Goal: Transaction & Acquisition: Purchase product/service

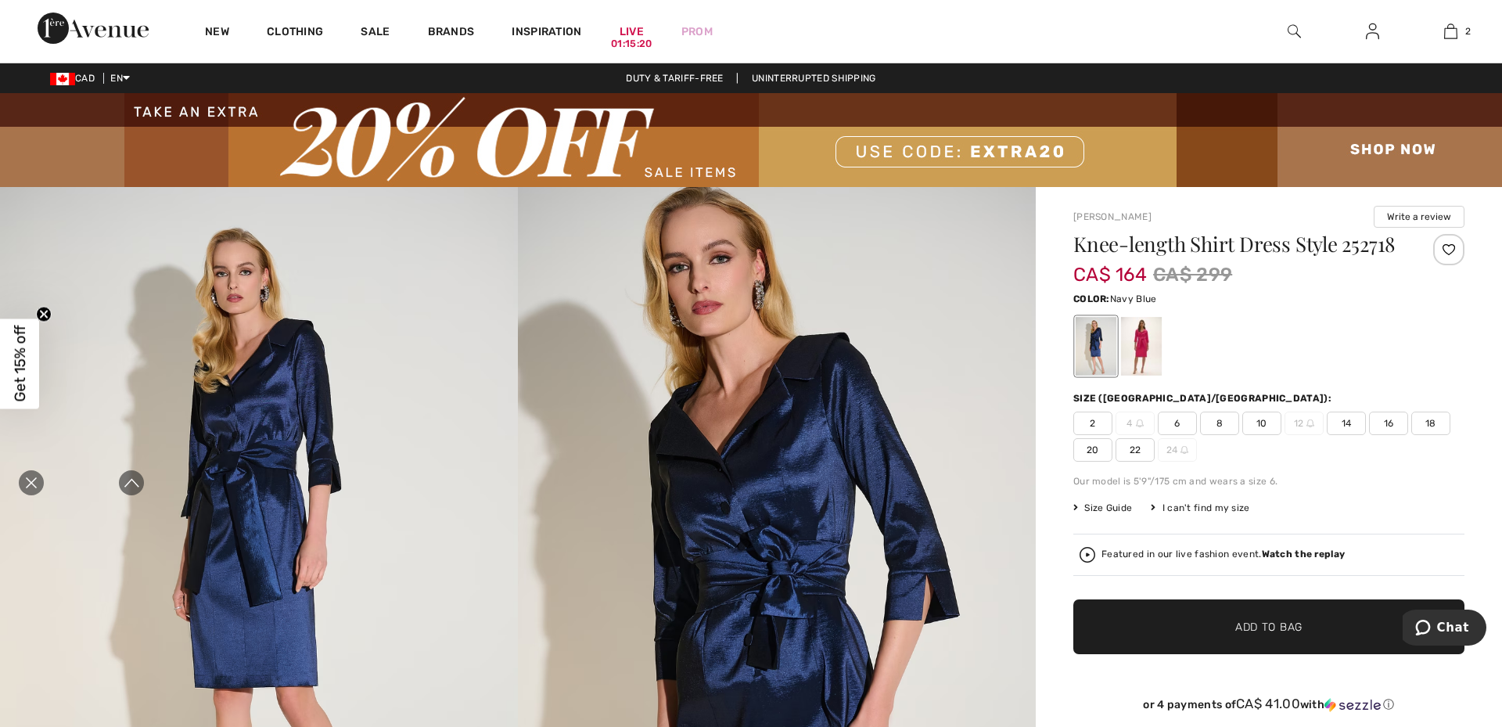
click at [1277, 554] on strong "Watch the replay" at bounding box center [1304, 553] width 84 height 11
click at [1080, 551] on img at bounding box center [1088, 555] width 16 height 16
click at [128, 476] on icon "Expand to full player view" at bounding box center [132, 483] width 16 height 16
click at [1133, 347] on div at bounding box center [1141, 346] width 41 height 59
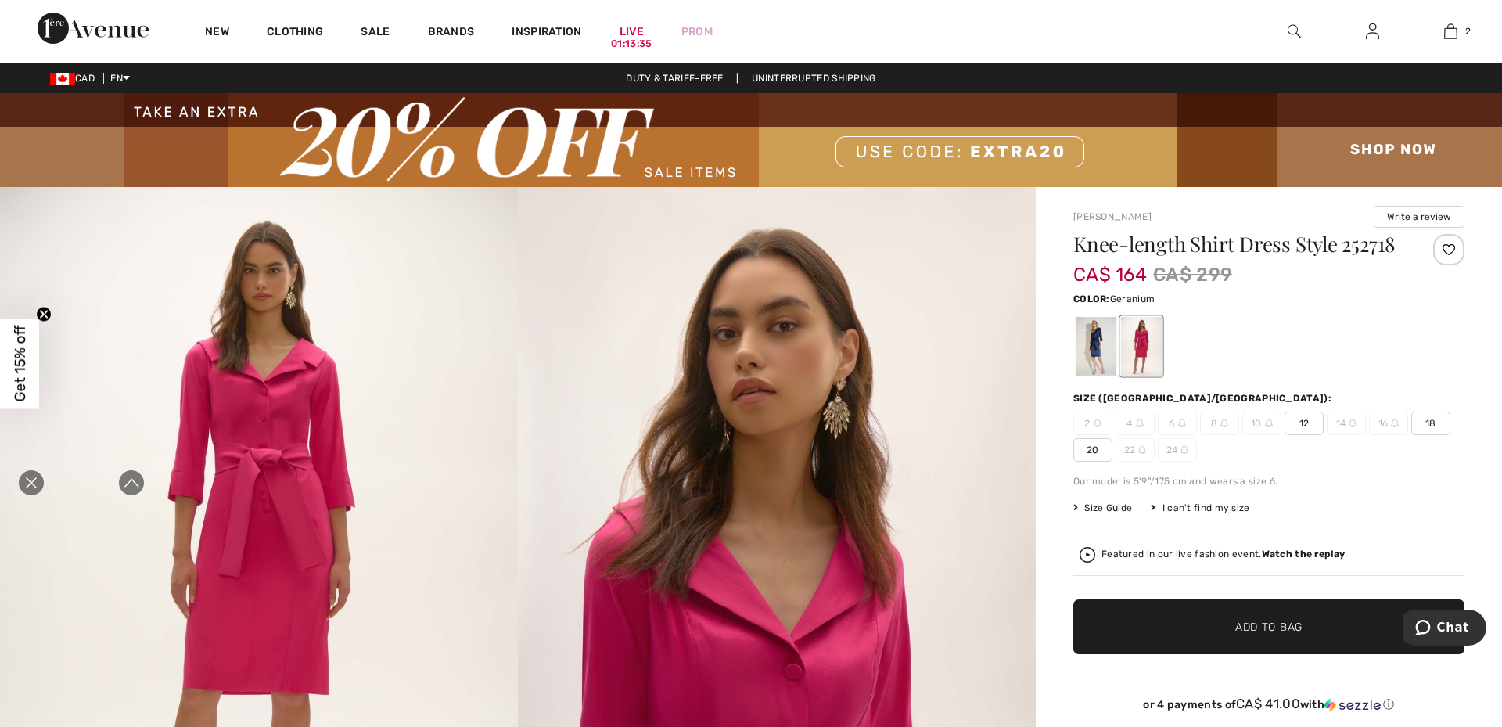
click at [1304, 424] on span "12" at bounding box center [1303, 422] width 39 height 23
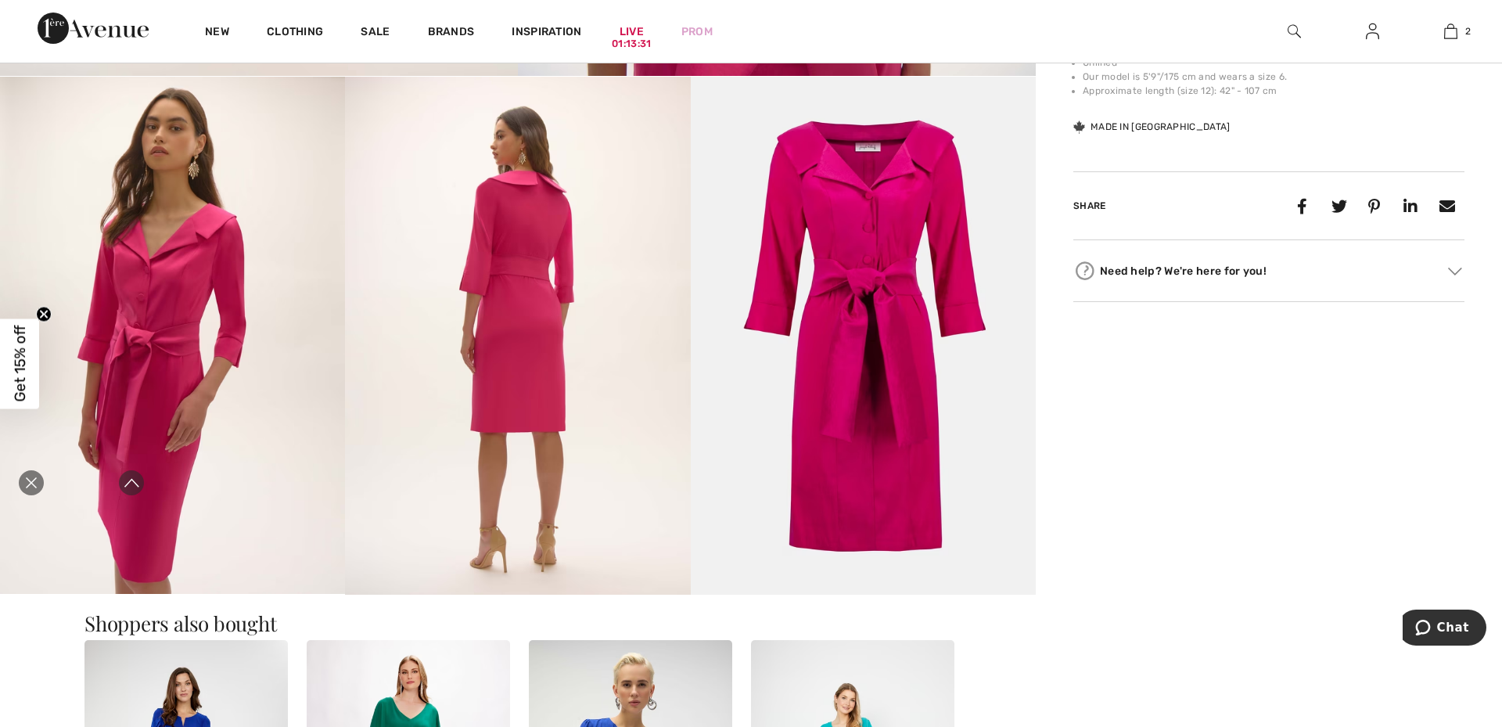
scroll to position [902, 0]
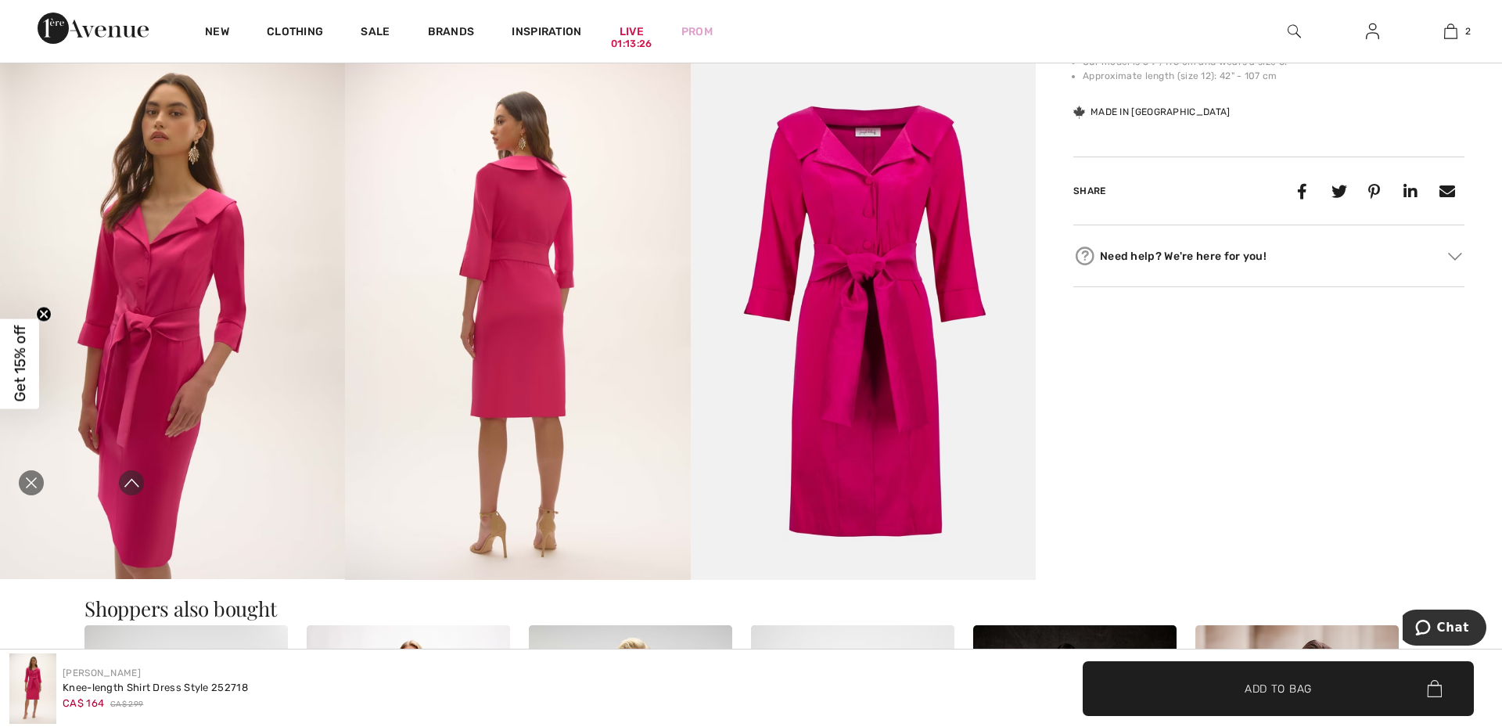
click at [37, 480] on icon "Close live curation" at bounding box center [31, 482] width 19 height 19
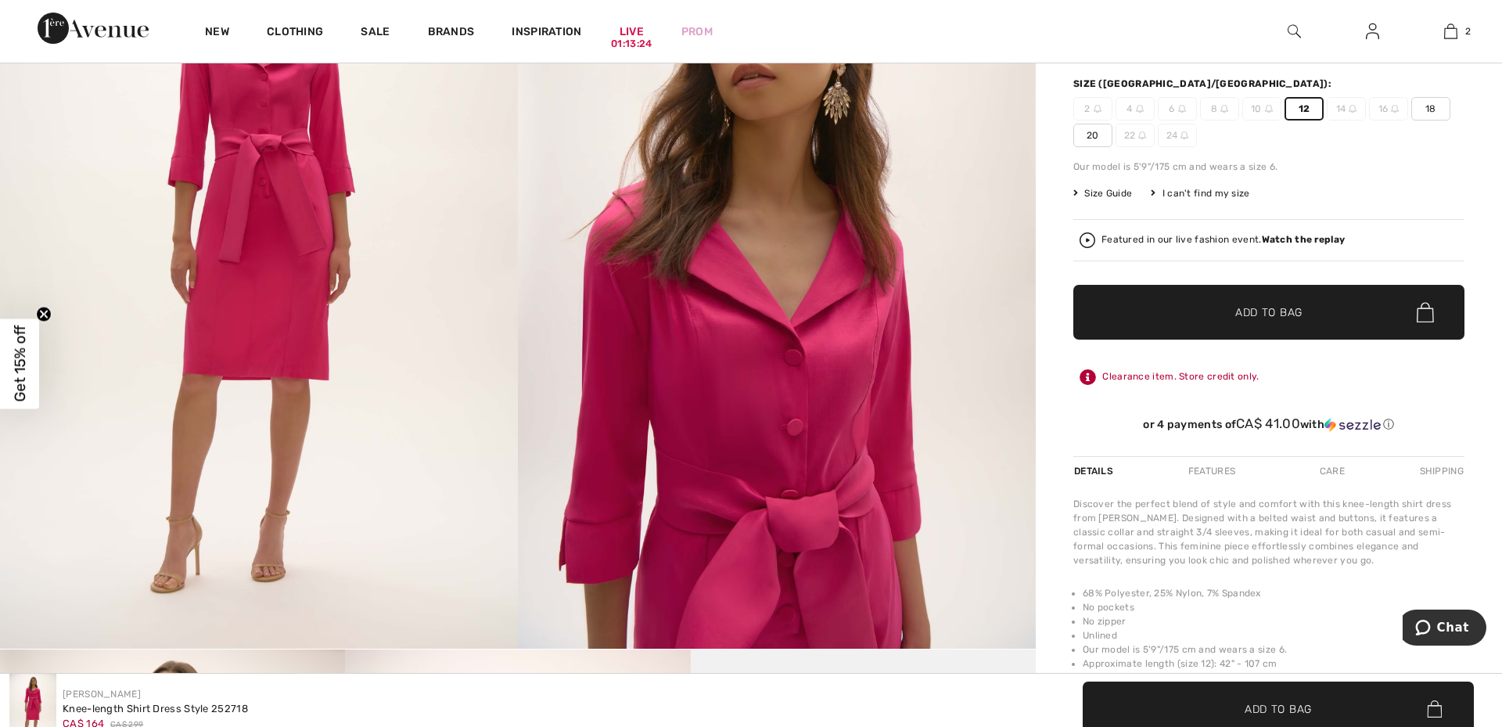
scroll to position [304, 0]
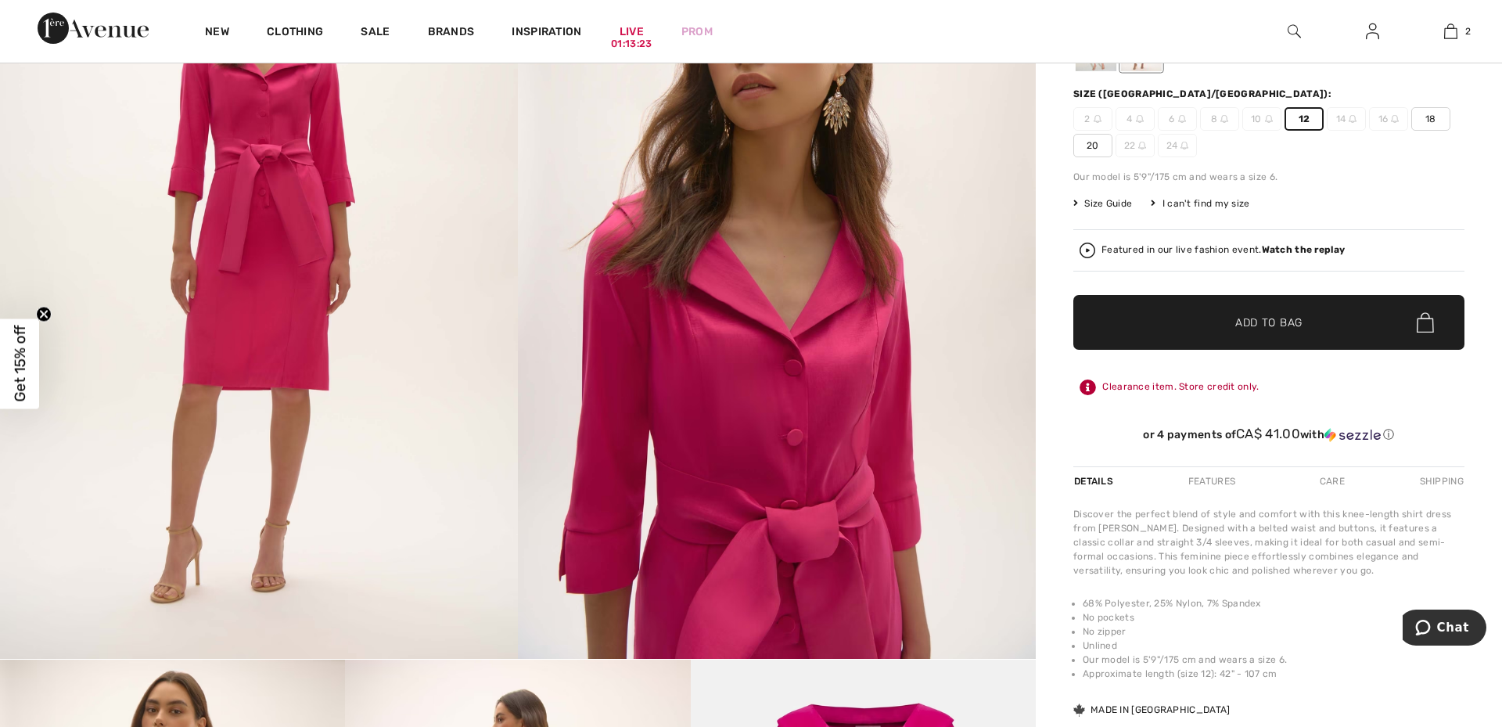
click at [1256, 314] on span "Add to Bag" at bounding box center [1268, 322] width 67 height 16
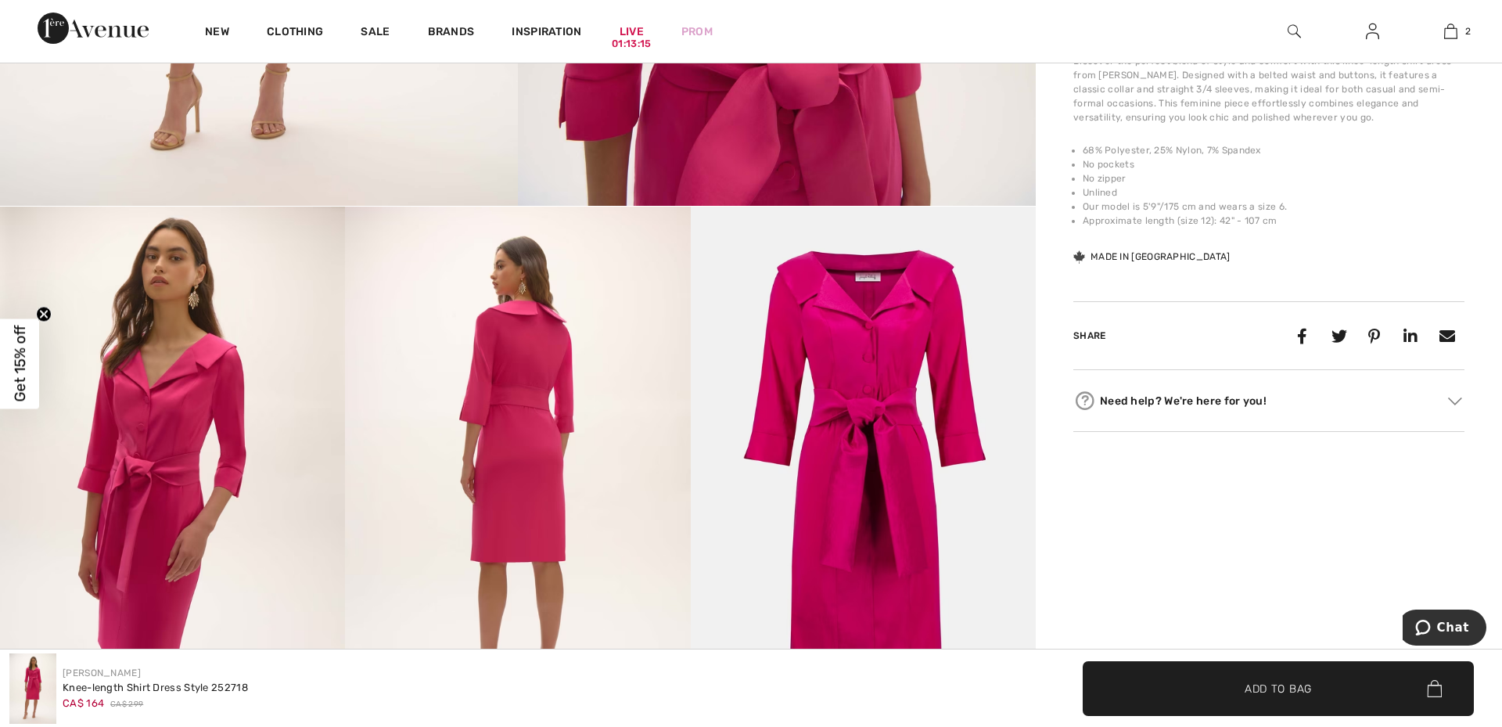
scroll to position [836, 0]
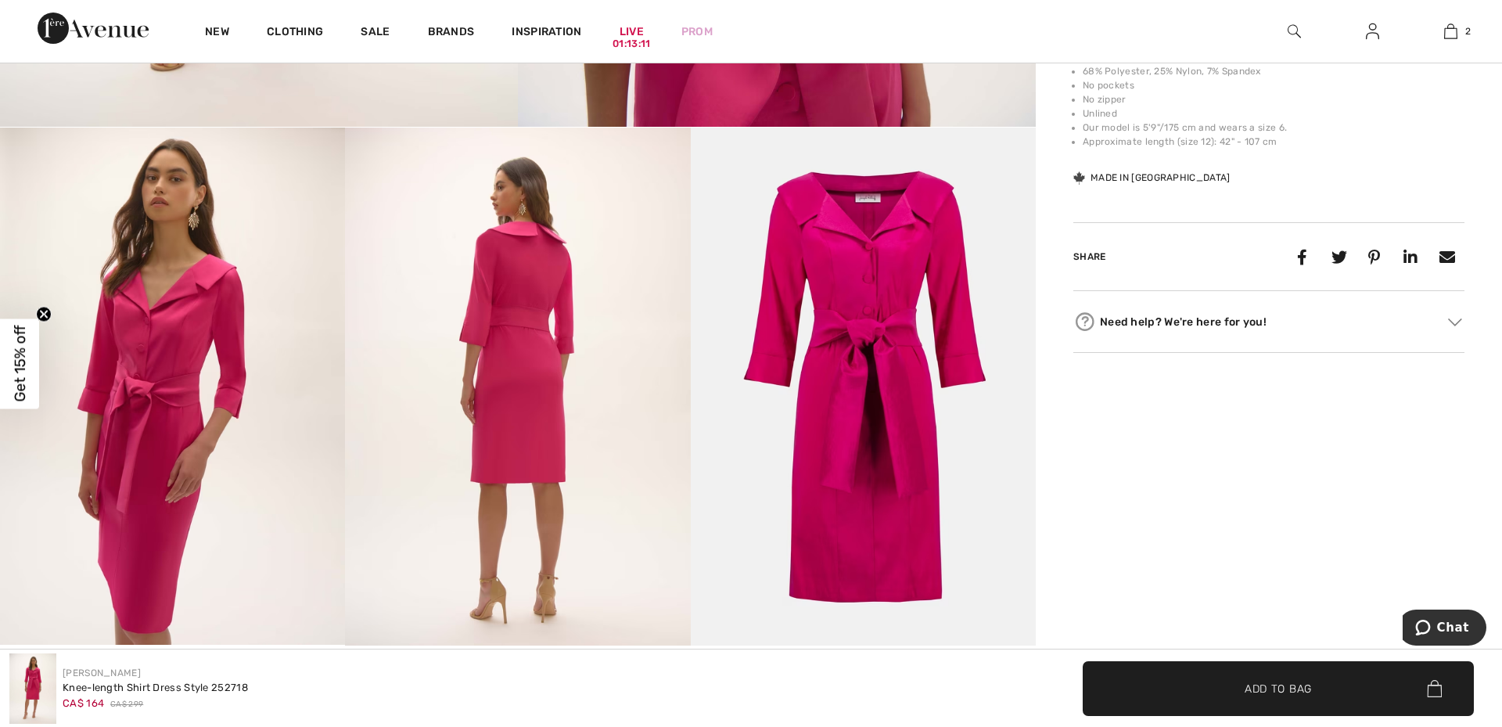
click at [128, 426] on img at bounding box center [172, 386] width 345 height 517
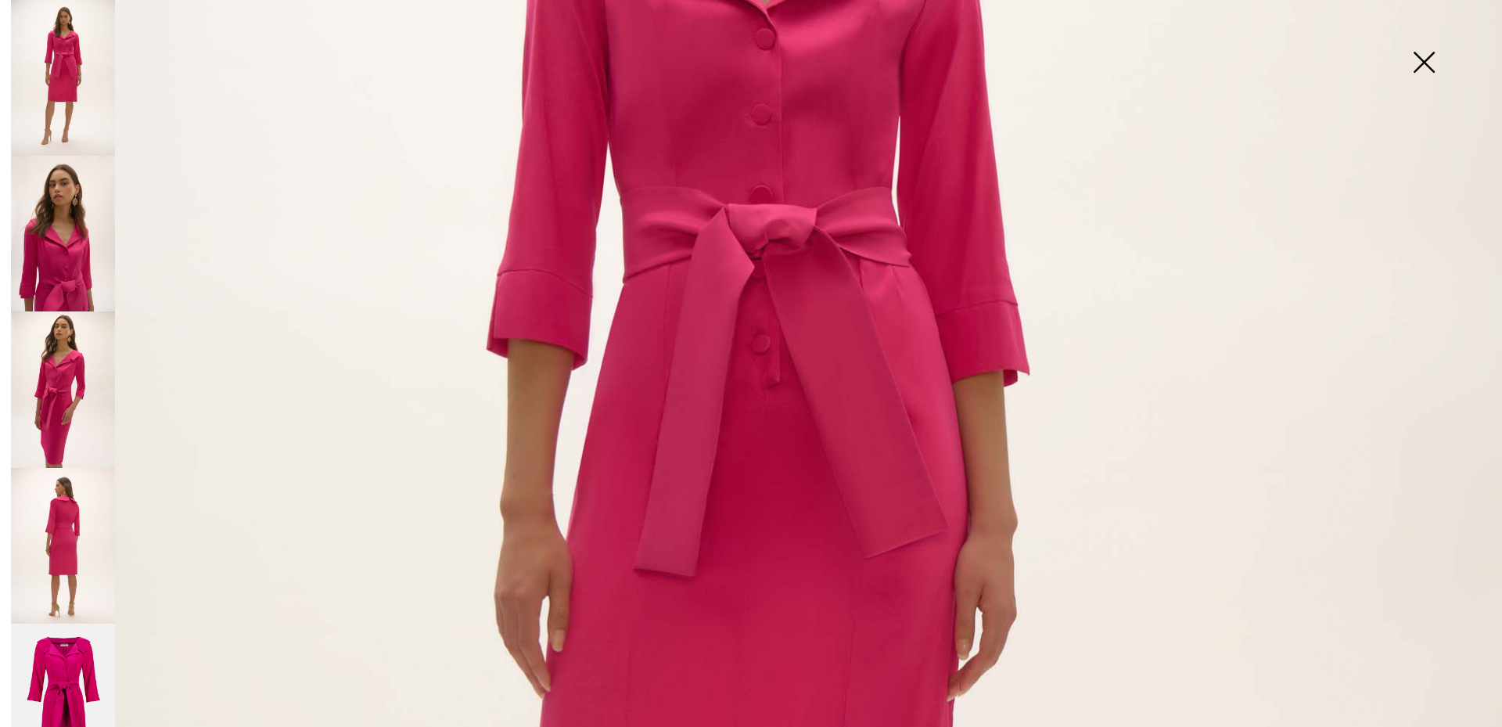
scroll to position [150, 0]
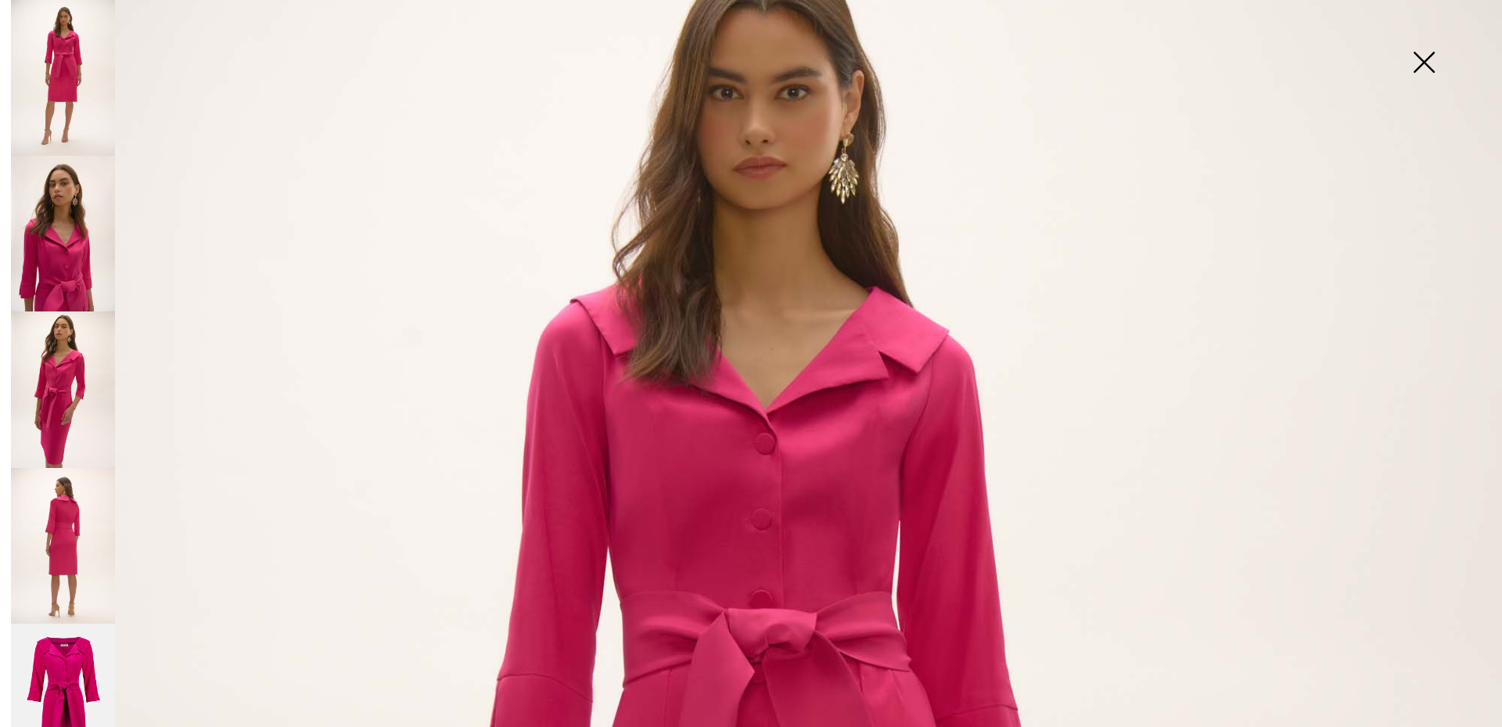
click at [38, 368] on img at bounding box center [63, 389] width 104 height 156
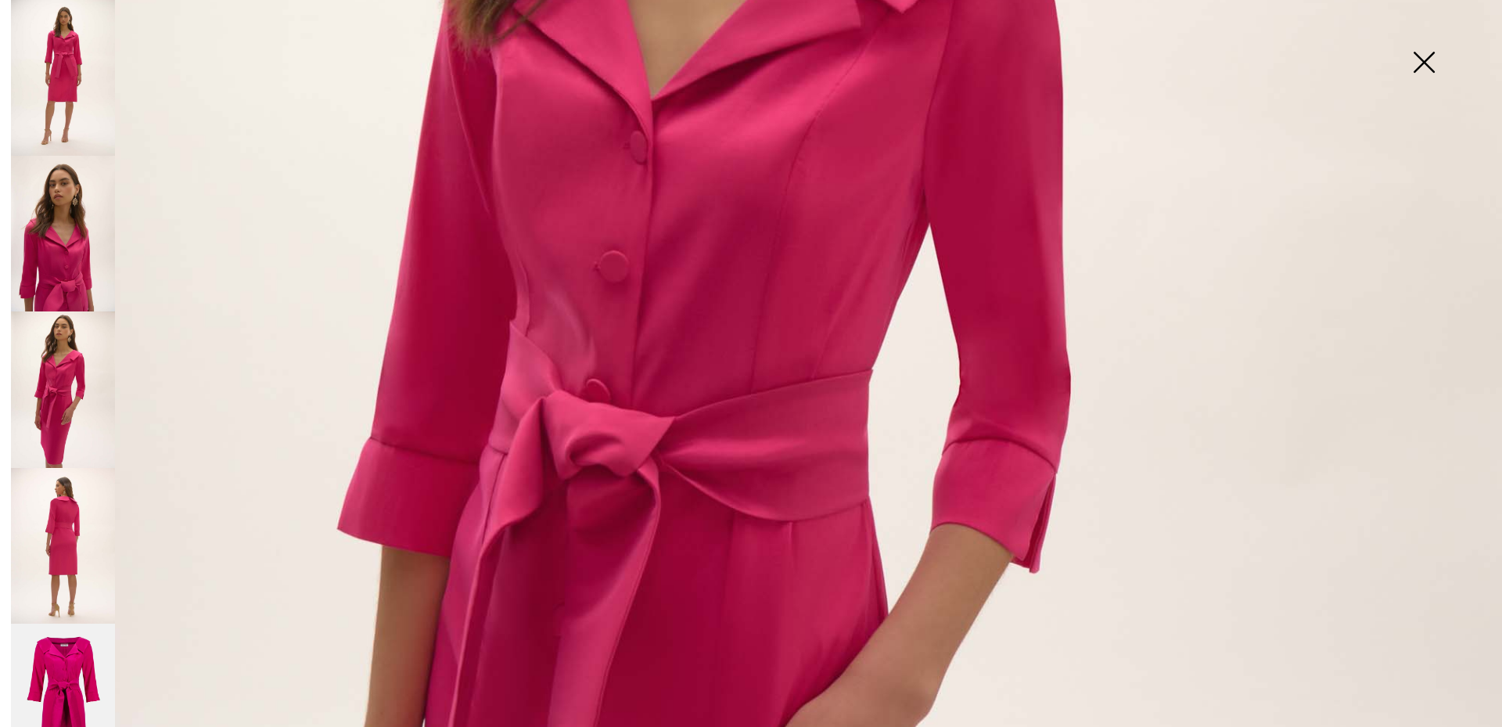
scroll to position [715, 0]
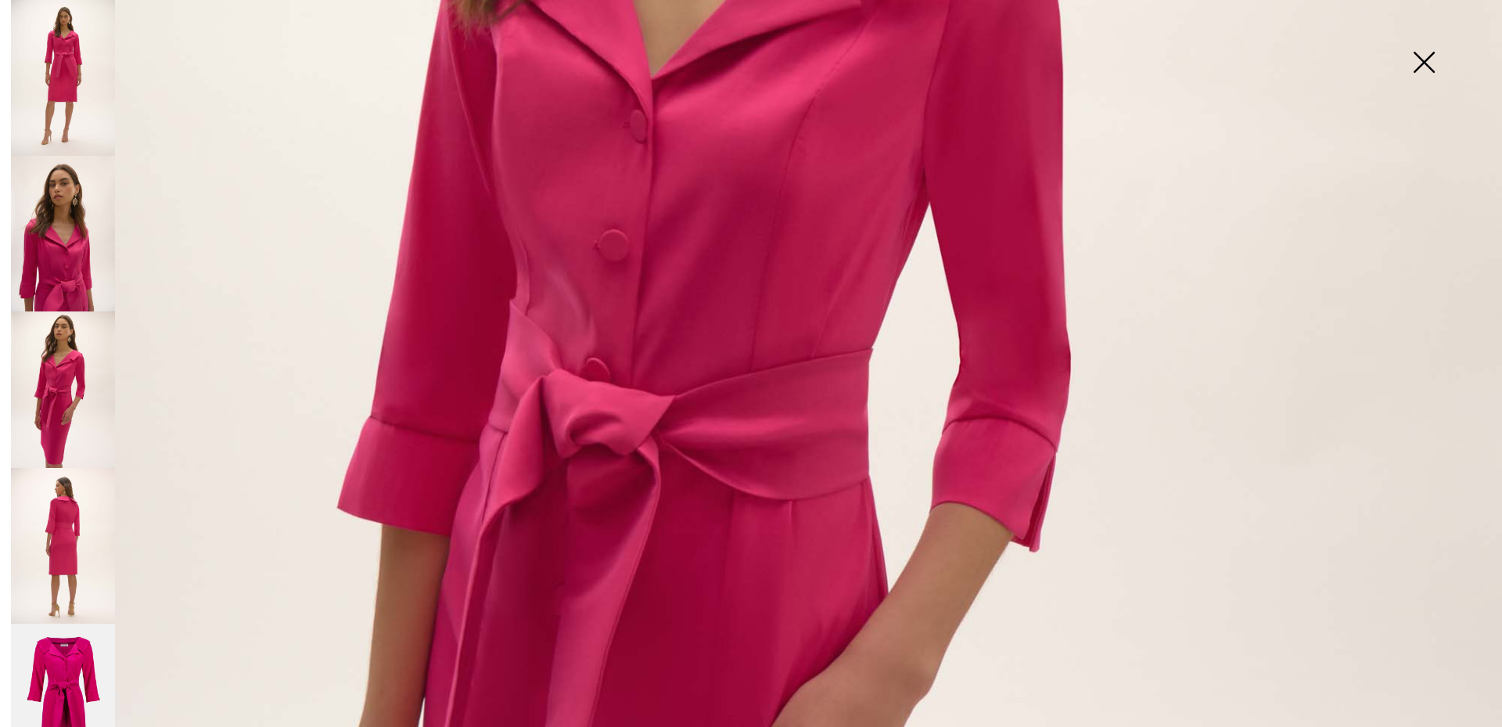
click at [77, 386] on img at bounding box center [63, 389] width 104 height 156
click at [71, 486] on img at bounding box center [63, 546] width 104 height 156
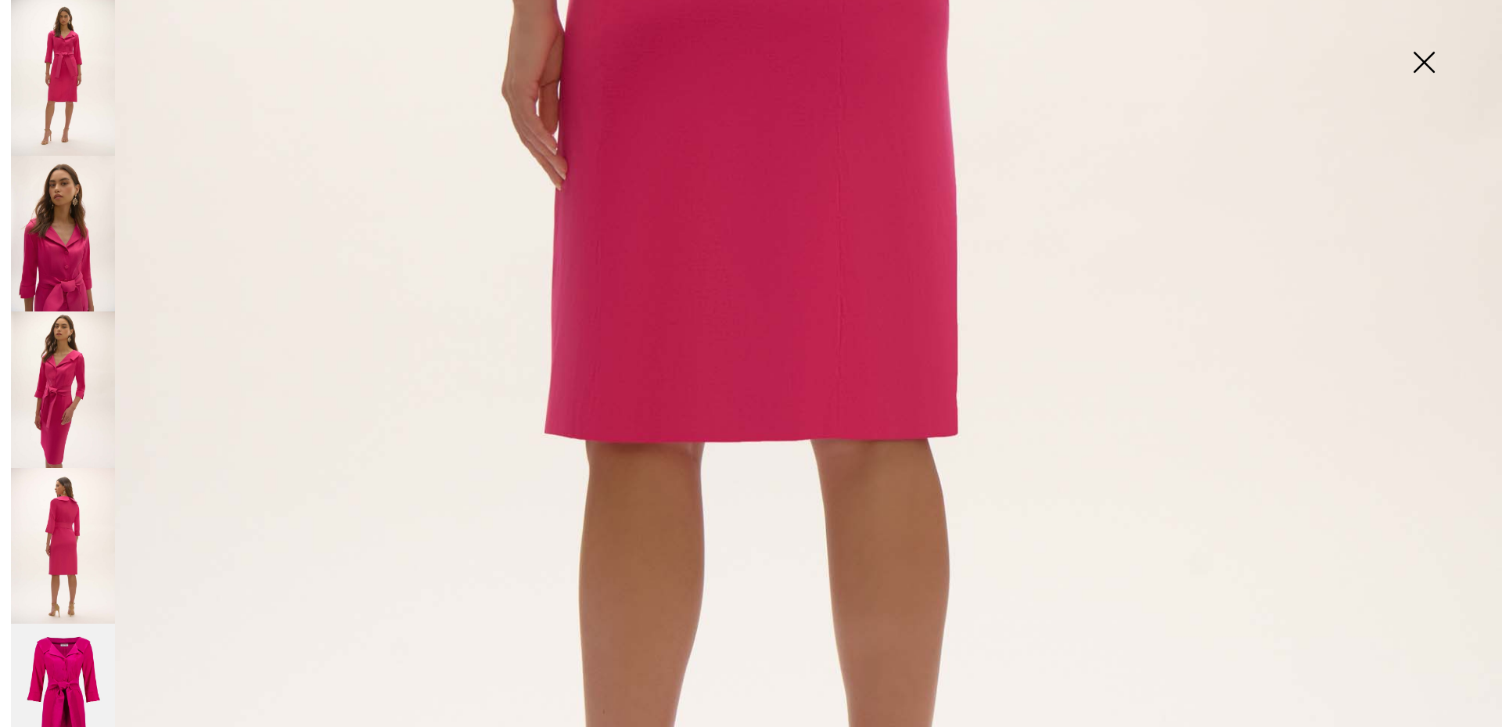
scroll to position [1106, 0]
click at [71, 648] on img at bounding box center [63, 701] width 104 height 156
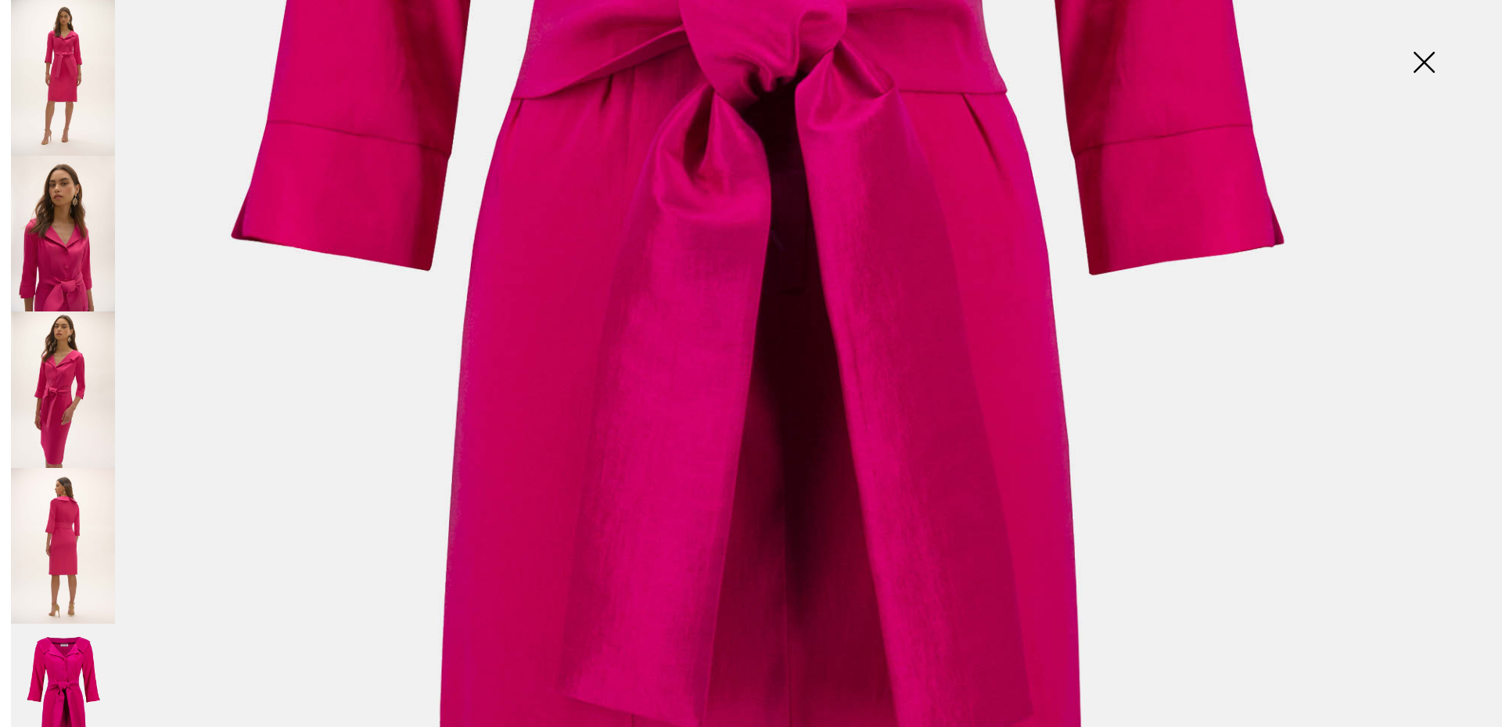
scroll to position [0, 0]
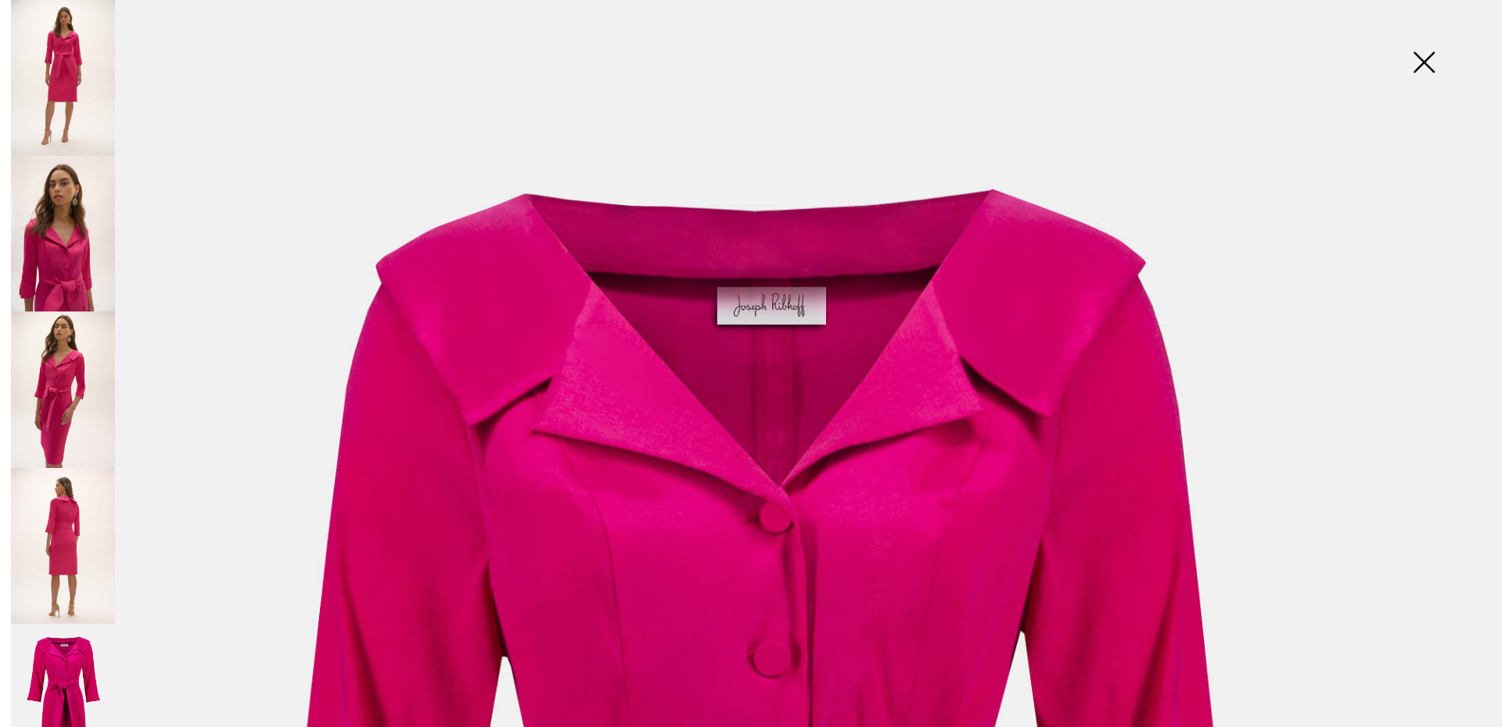
click at [47, 74] on img at bounding box center [63, 78] width 104 height 156
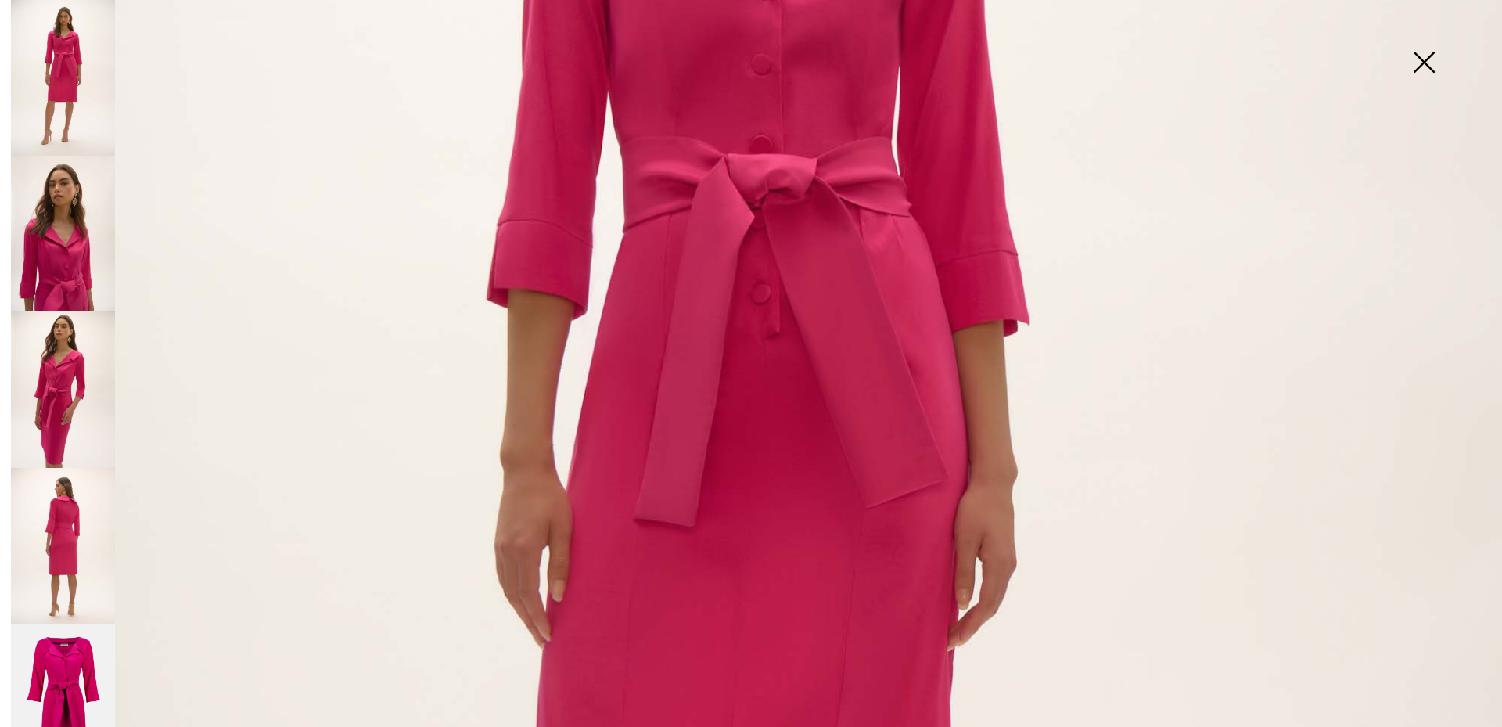
scroll to position [630, 0]
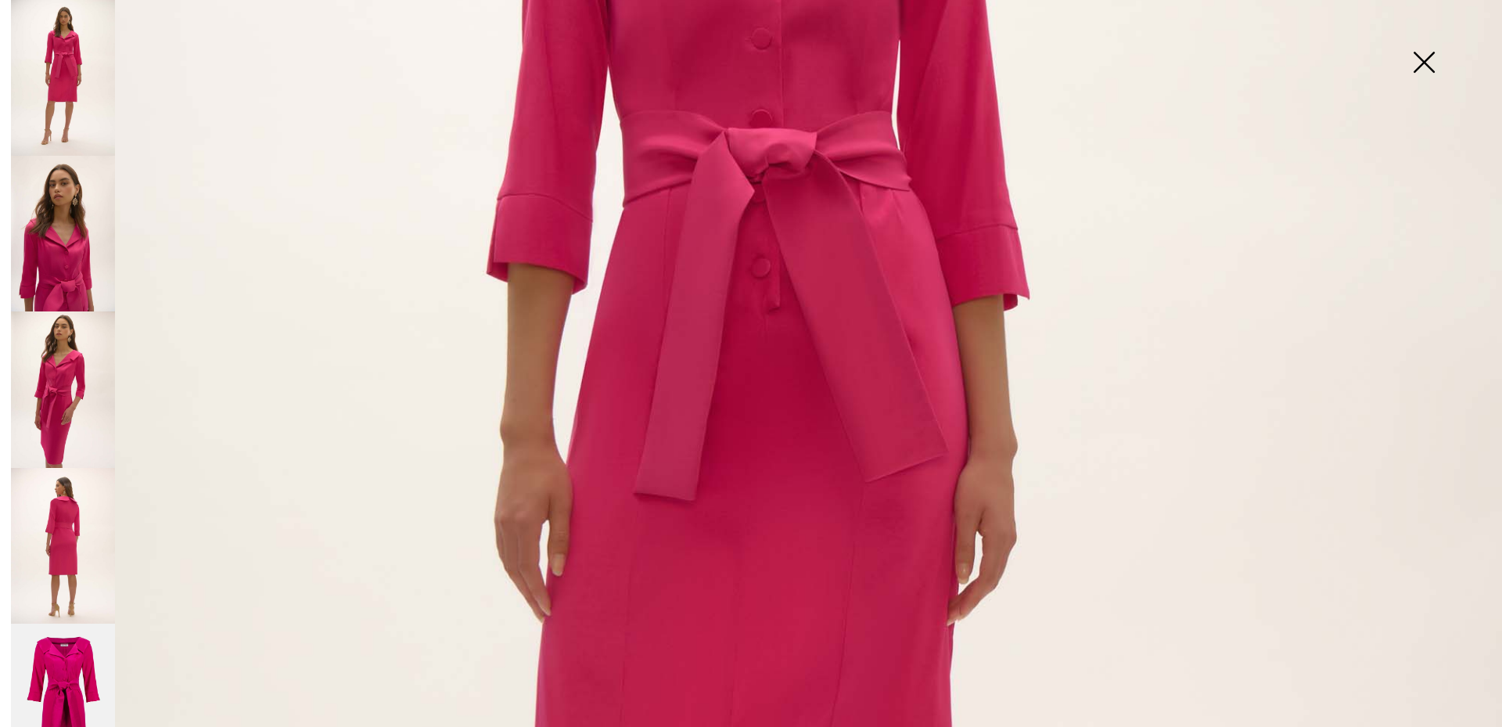
click at [1432, 55] on img at bounding box center [1424, 63] width 78 height 81
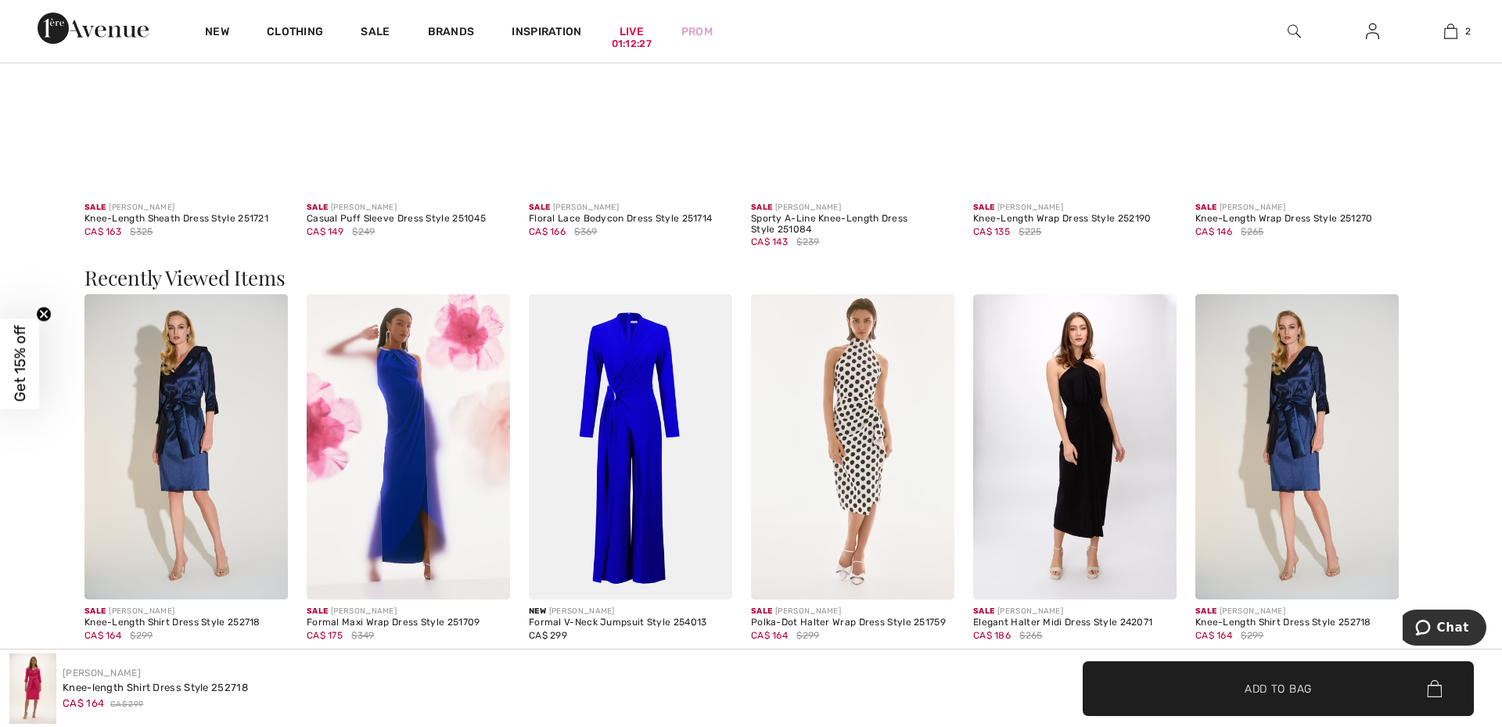
scroll to position [2049, 0]
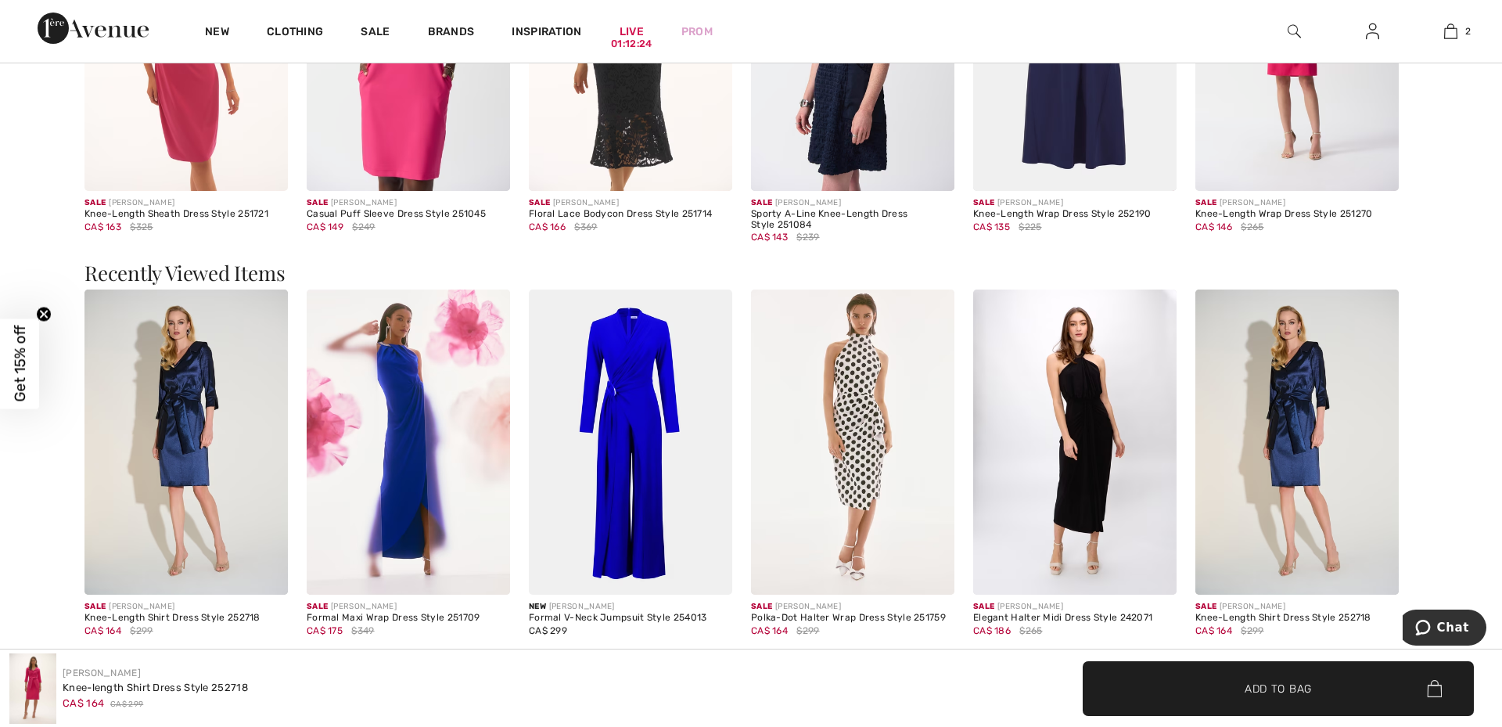
click at [413, 432] on img at bounding box center [408, 441] width 203 height 305
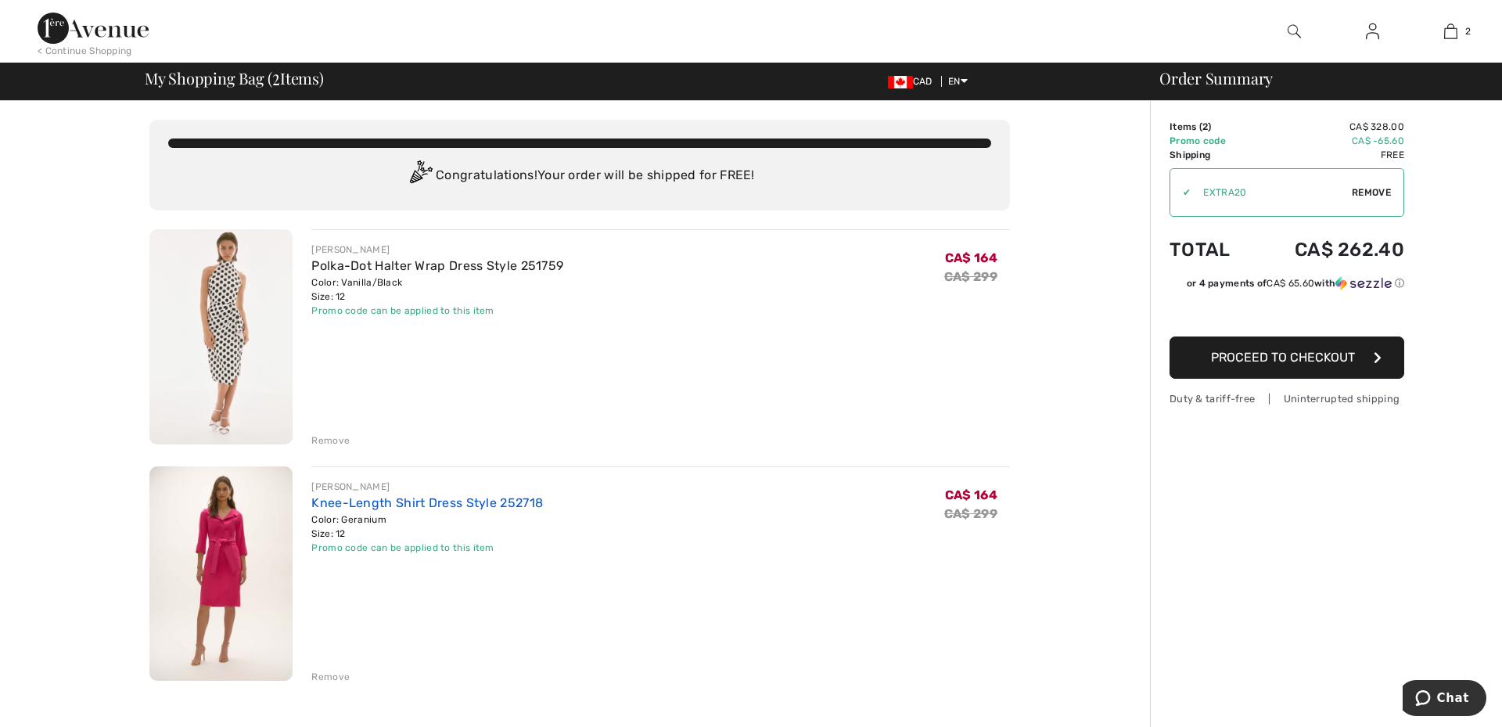
click at [434, 503] on link "Knee-Length Shirt Dress Style 252718" at bounding box center [427, 502] width 232 height 15
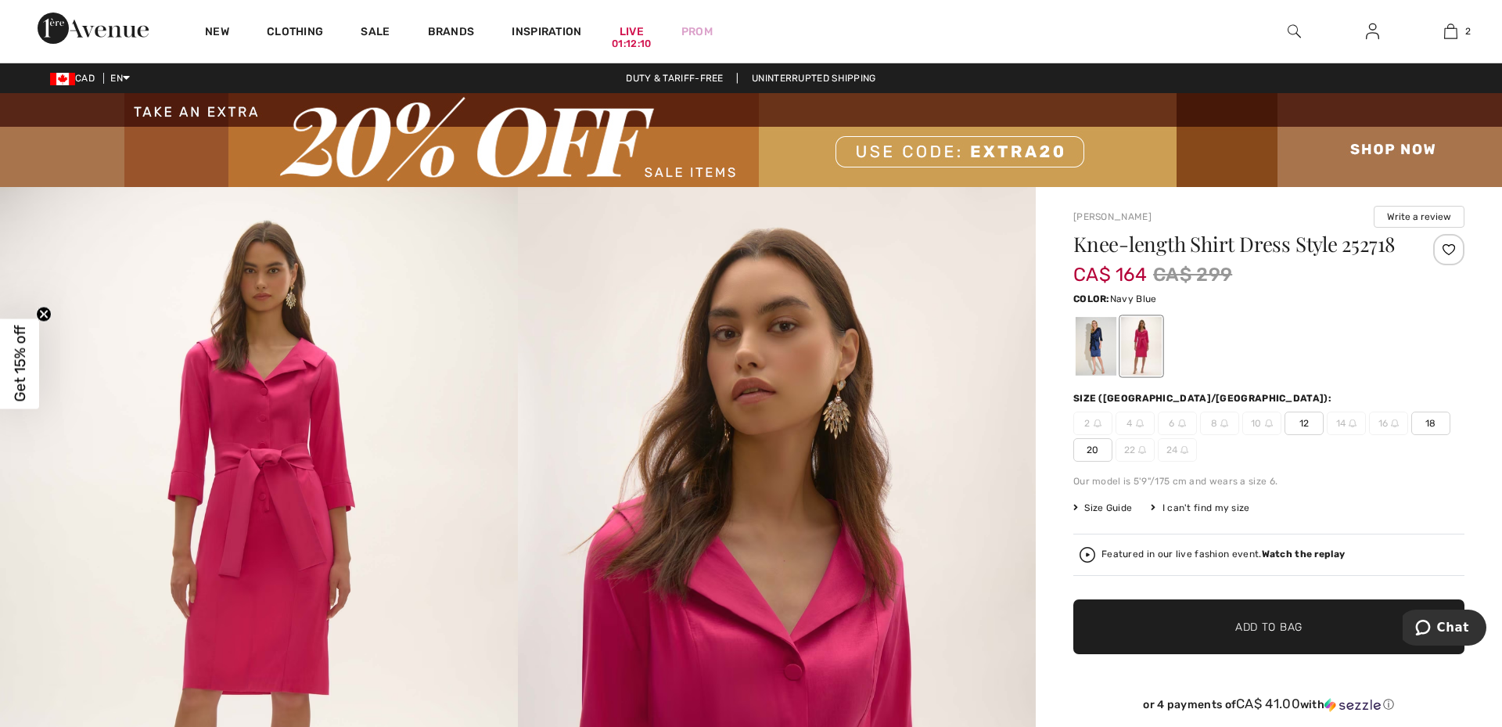
click at [1082, 352] on div at bounding box center [1096, 346] width 41 height 59
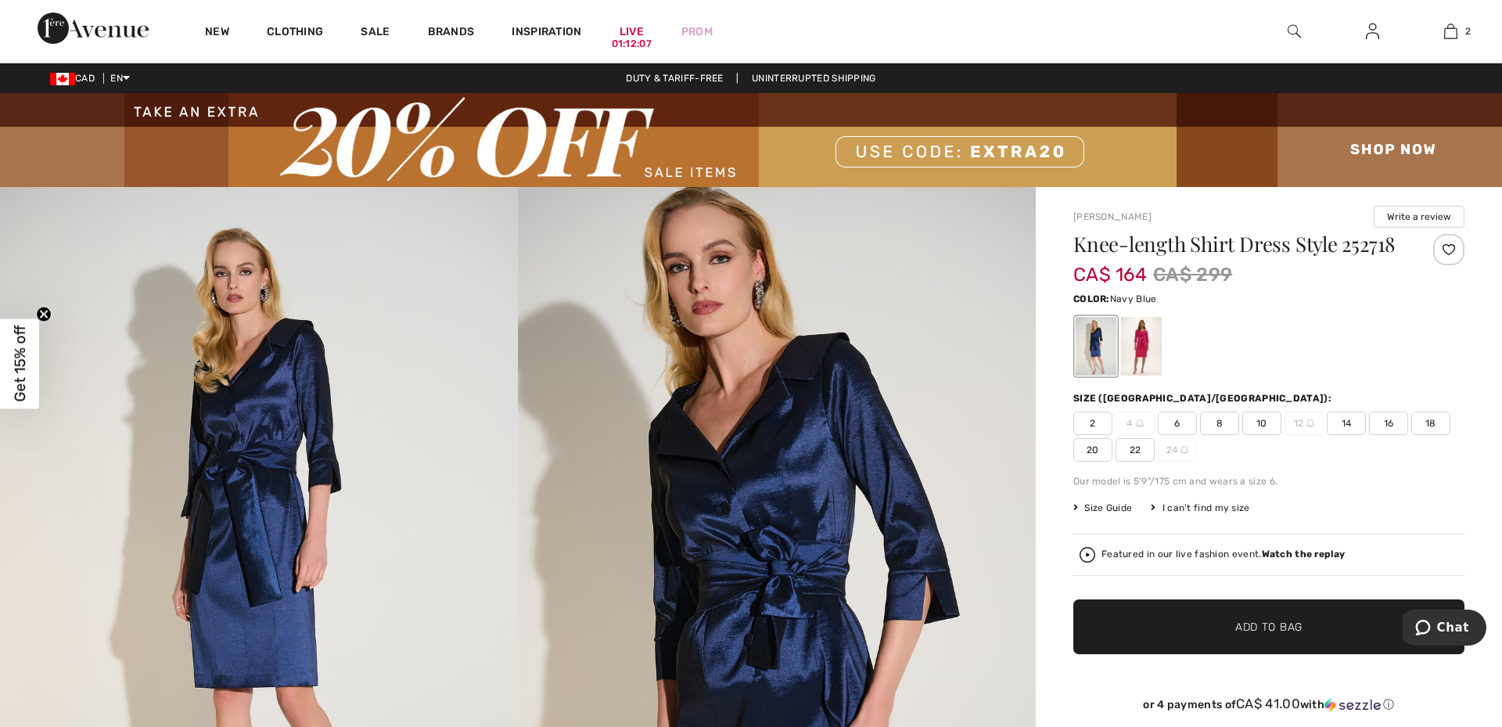
click at [1249, 425] on span "10" at bounding box center [1261, 422] width 39 height 23
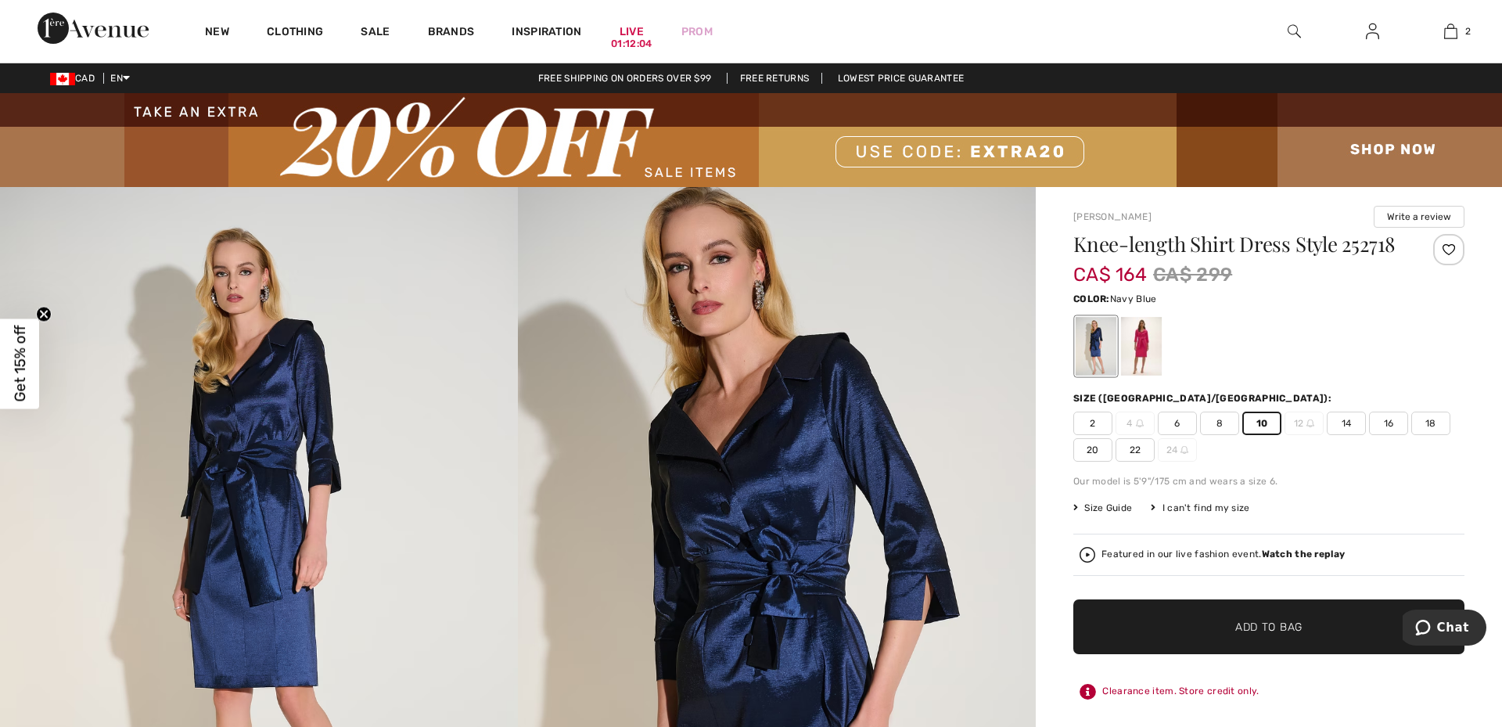
click at [1306, 626] on span "✔ Added to Bag Add to Bag" at bounding box center [1268, 626] width 391 height 55
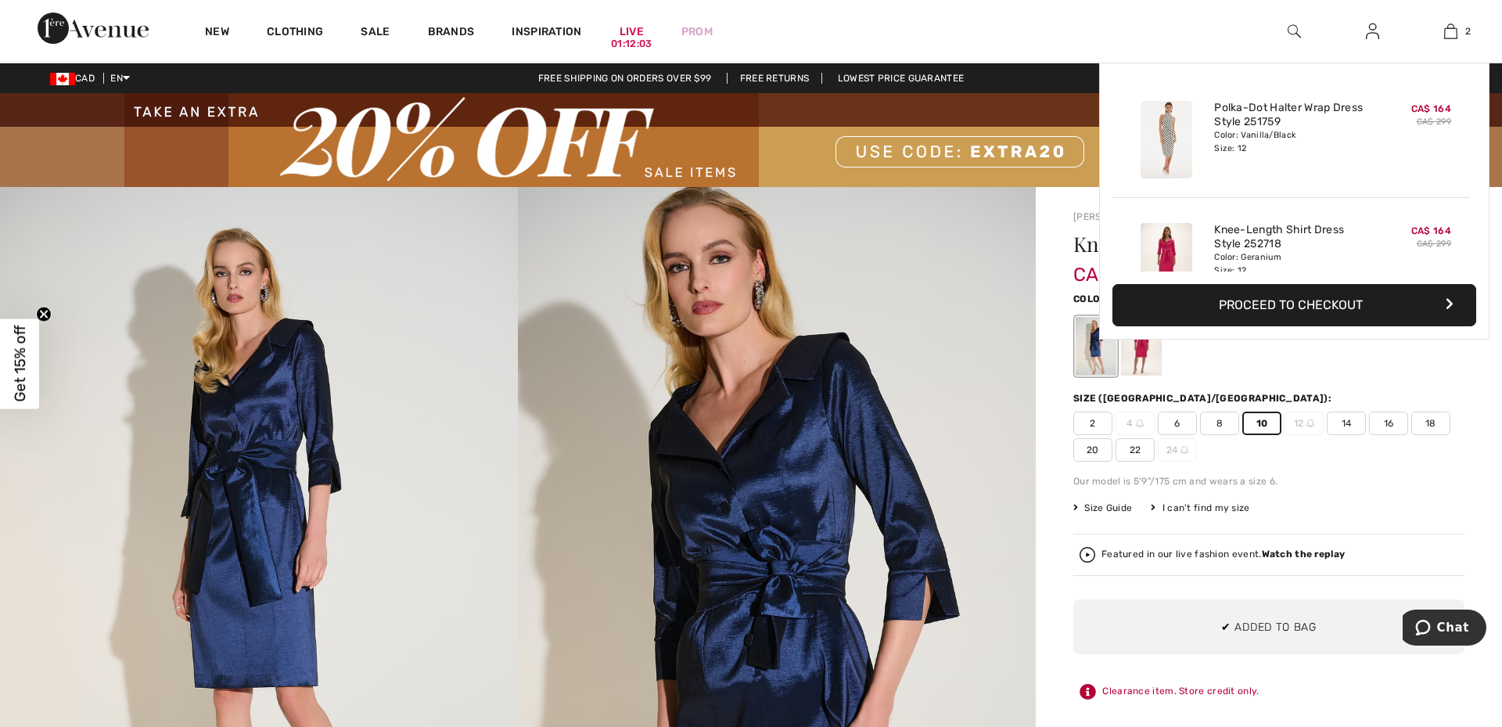
scroll to position [48, 0]
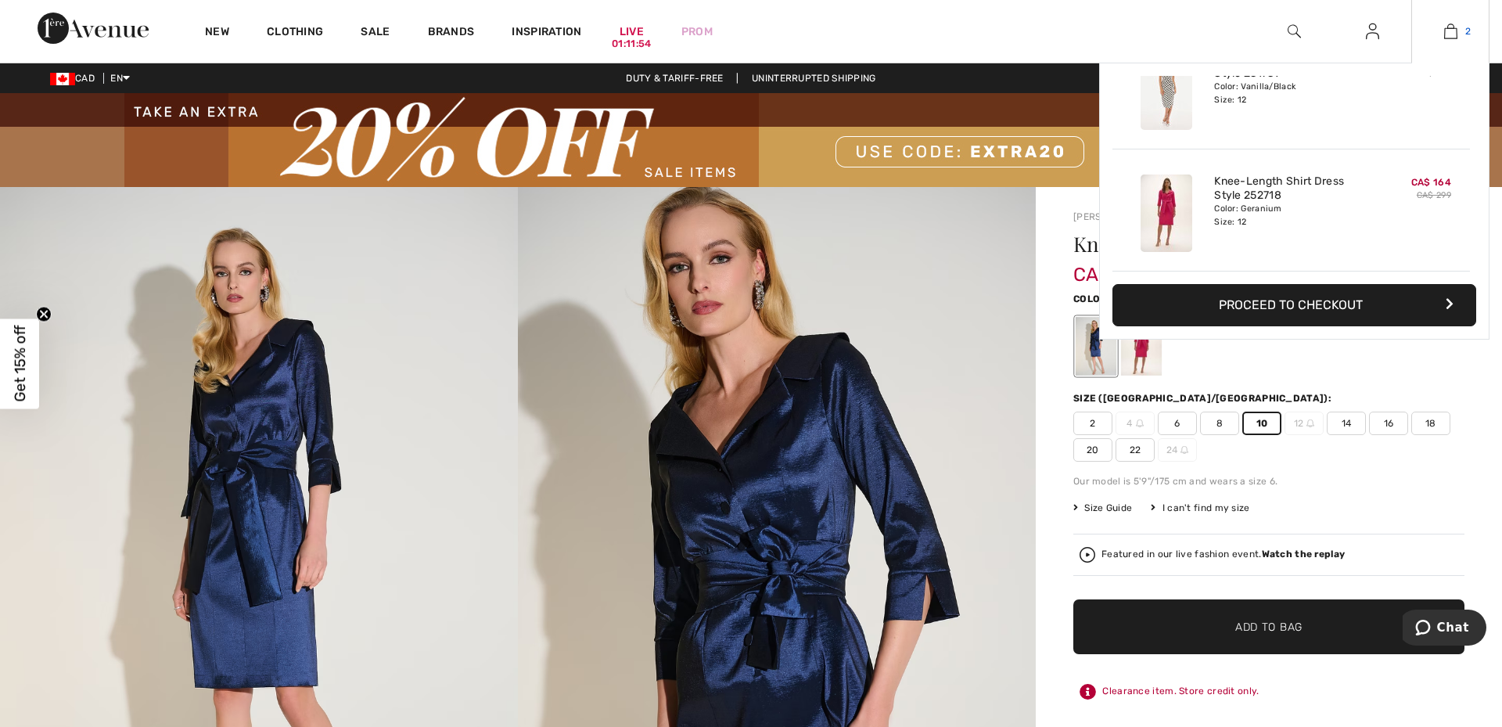
click at [1444, 23] on img at bounding box center [1450, 31] width 13 height 19
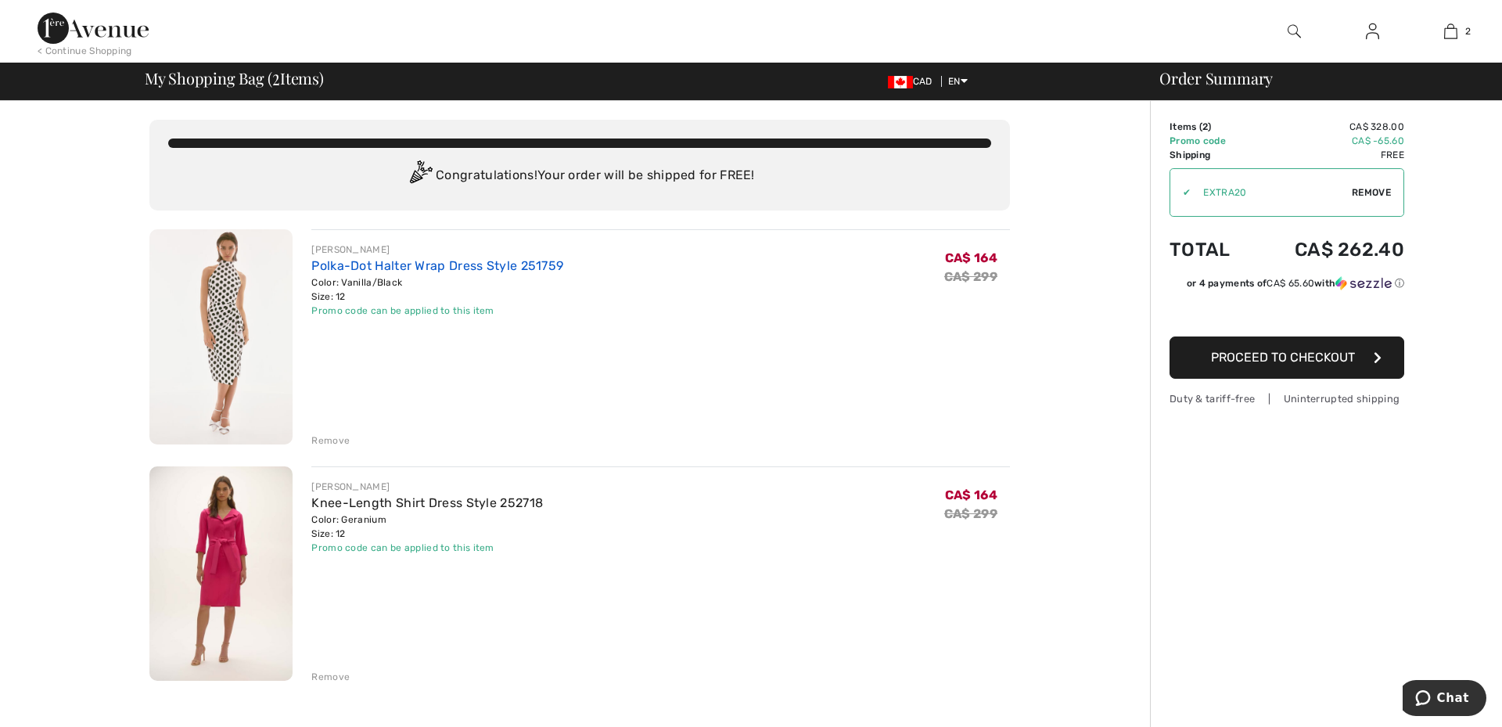
click at [366, 261] on link "Polka-Dot Halter Wrap Dress Style 251759" at bounding box center [437, 265] width 252 height 15
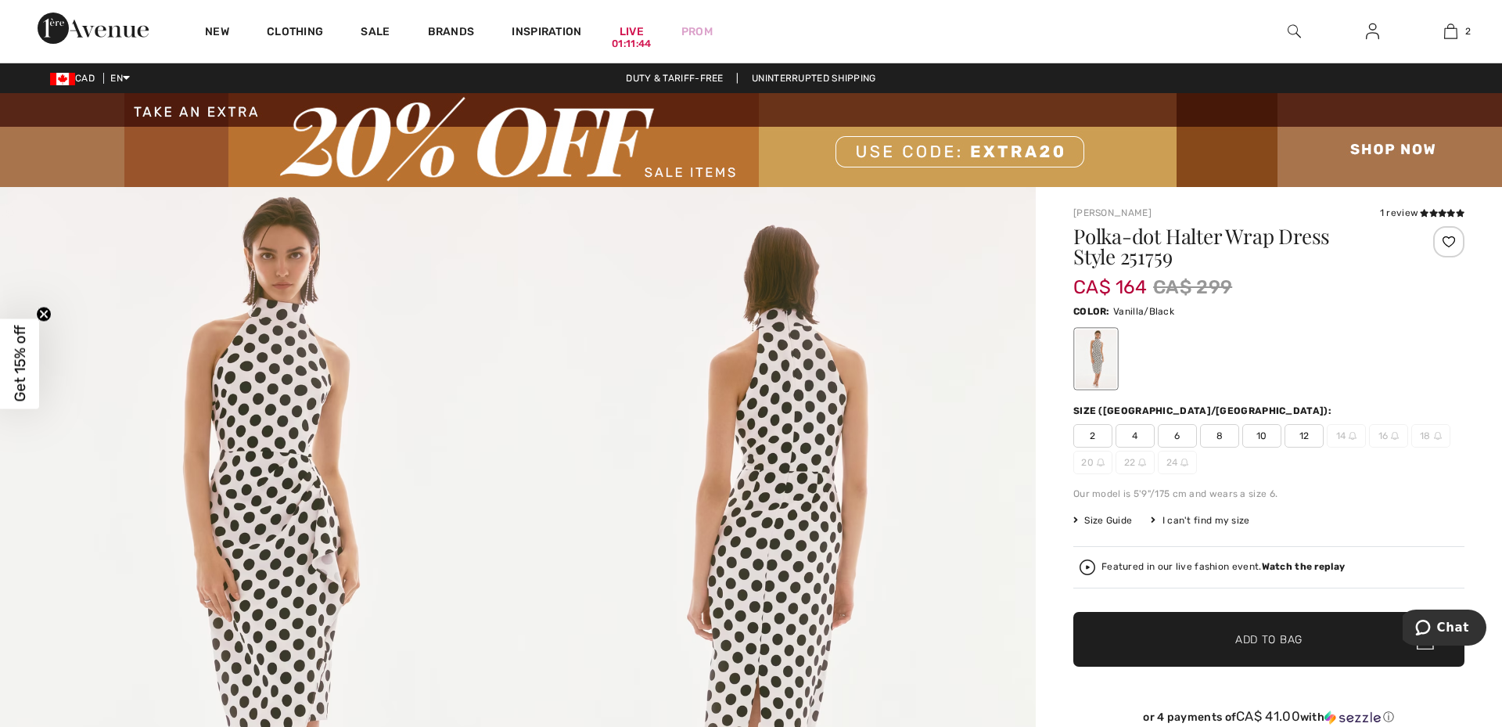
click at [1256, 433] on span "10" at bounding box center [1261, 435] width 39 height 23
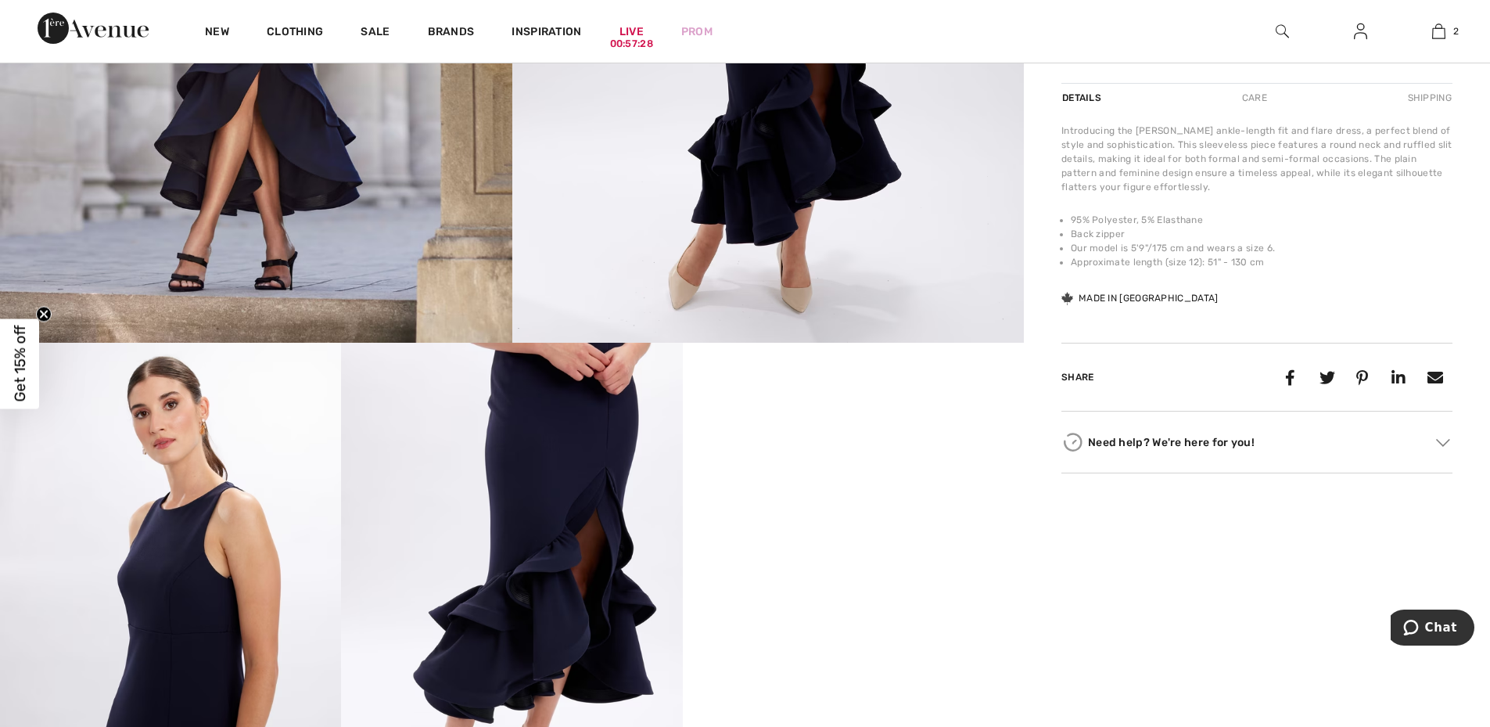
scroll to position [807, 0]
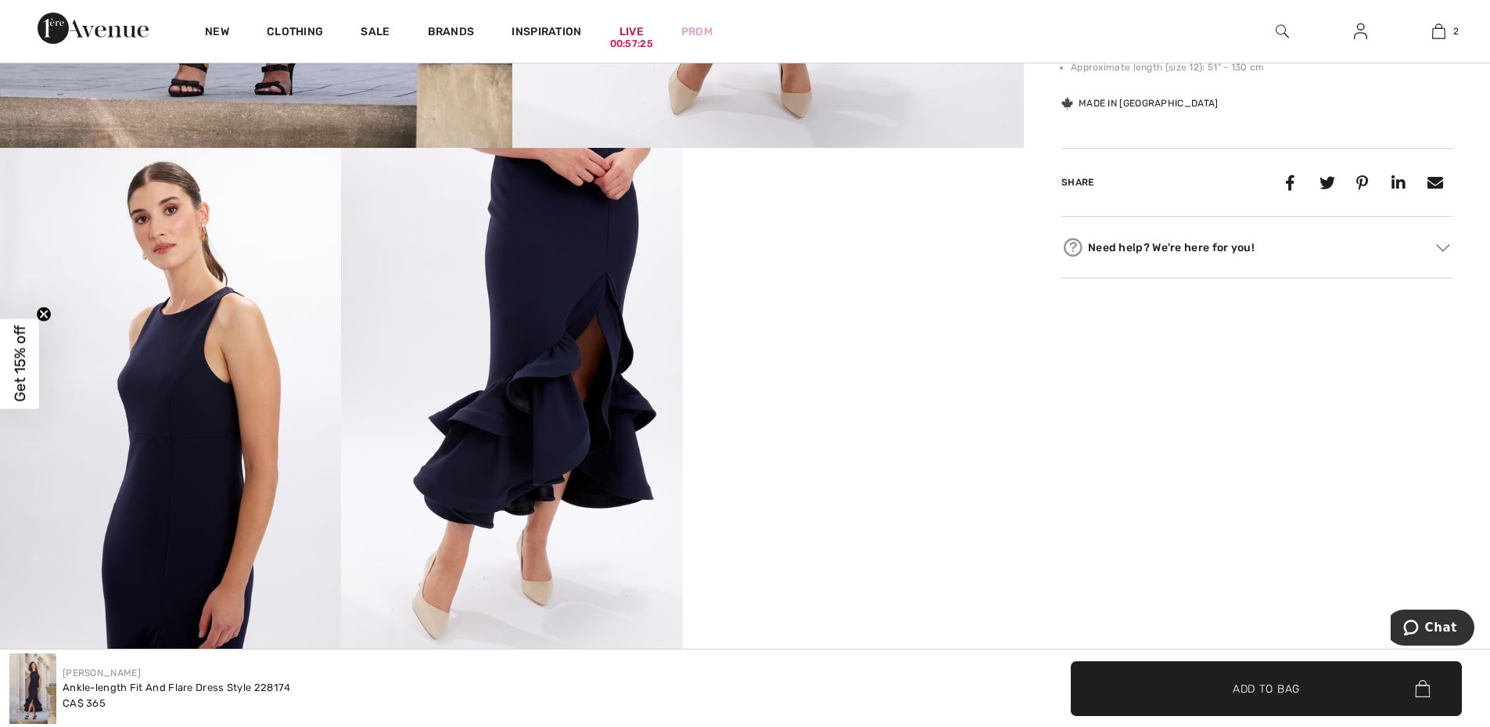
click at [788, 318] on video "Your browser does not support the video tag." at bounding box center [853, 233] width 341 height 171
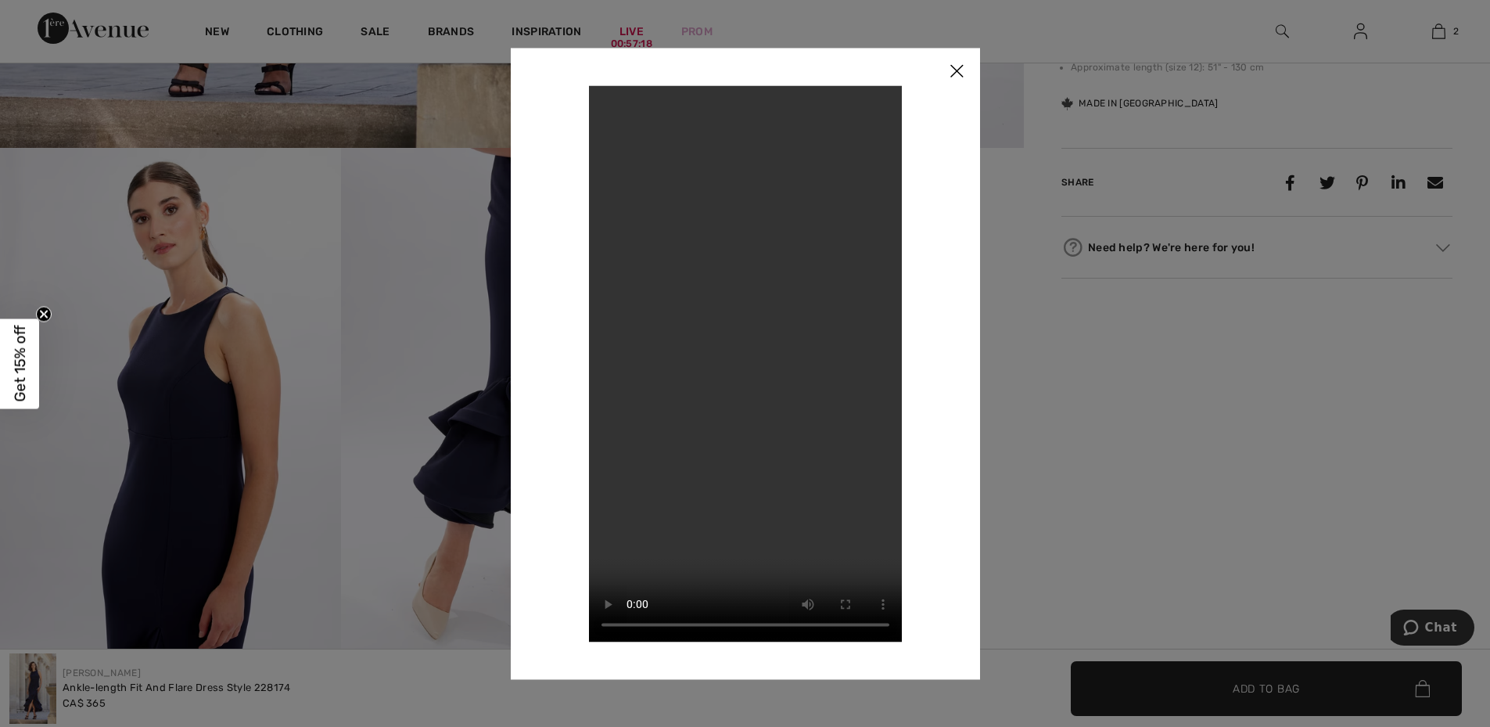
click at [962, 68] on img at bounding box center [956, 72] width 47 height 48
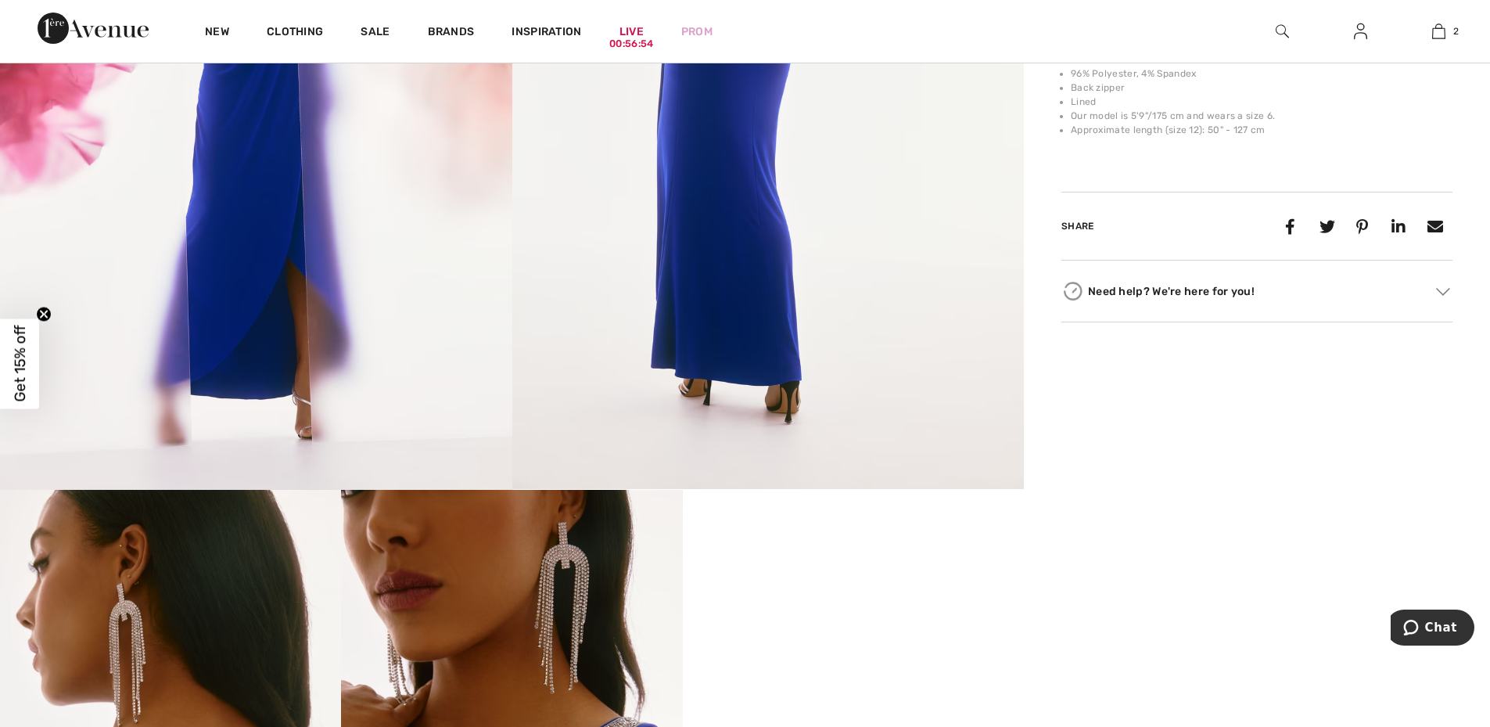
scroll to position [1030, 0]
